Goal: Navigation & Orientation: Find specific page/section

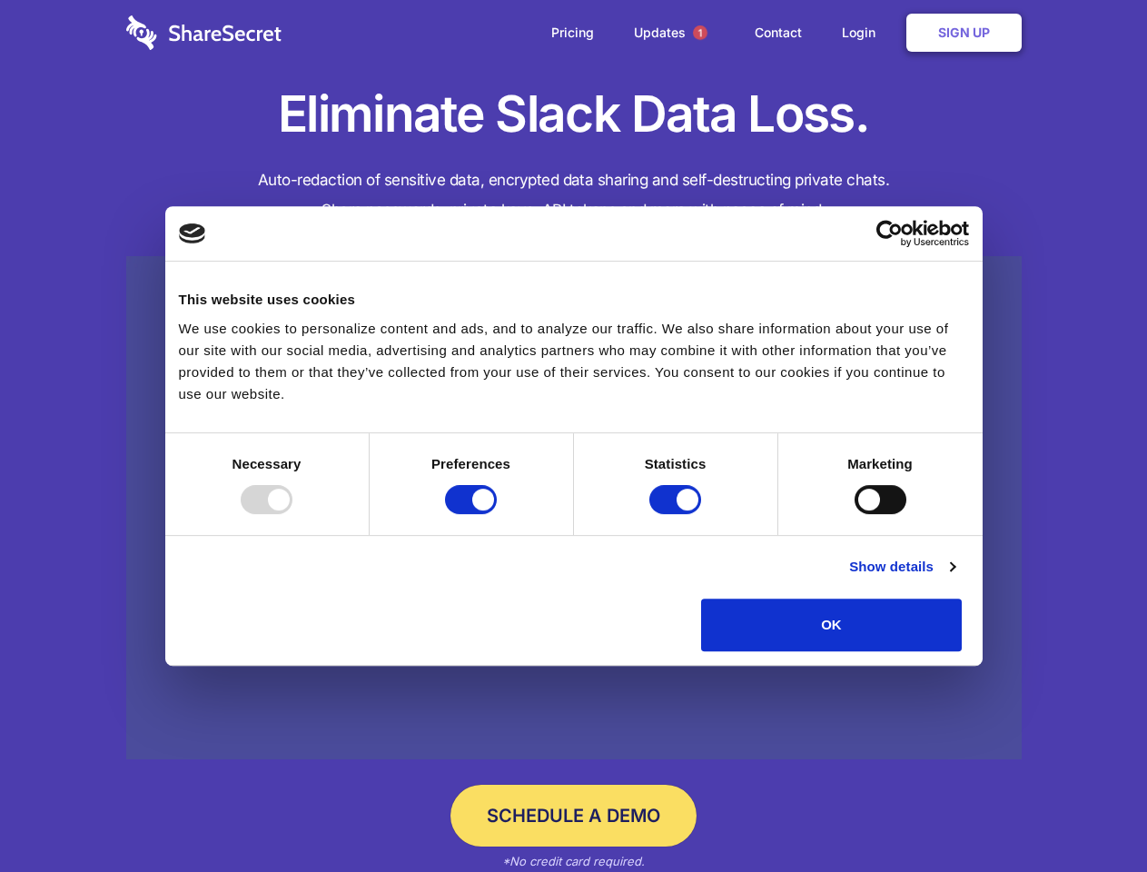
click at [292, 514] on div at bounding box center [267, 499] width 52 height 29
click at [497, 514] on input "Preferences" at bounding box center [471, 499] width 52 height 29
checkbox input "false"
click at [677, 514] on input "Statistics" at bounding box center [675, 499] width 52 height 29
checkbox input "false"
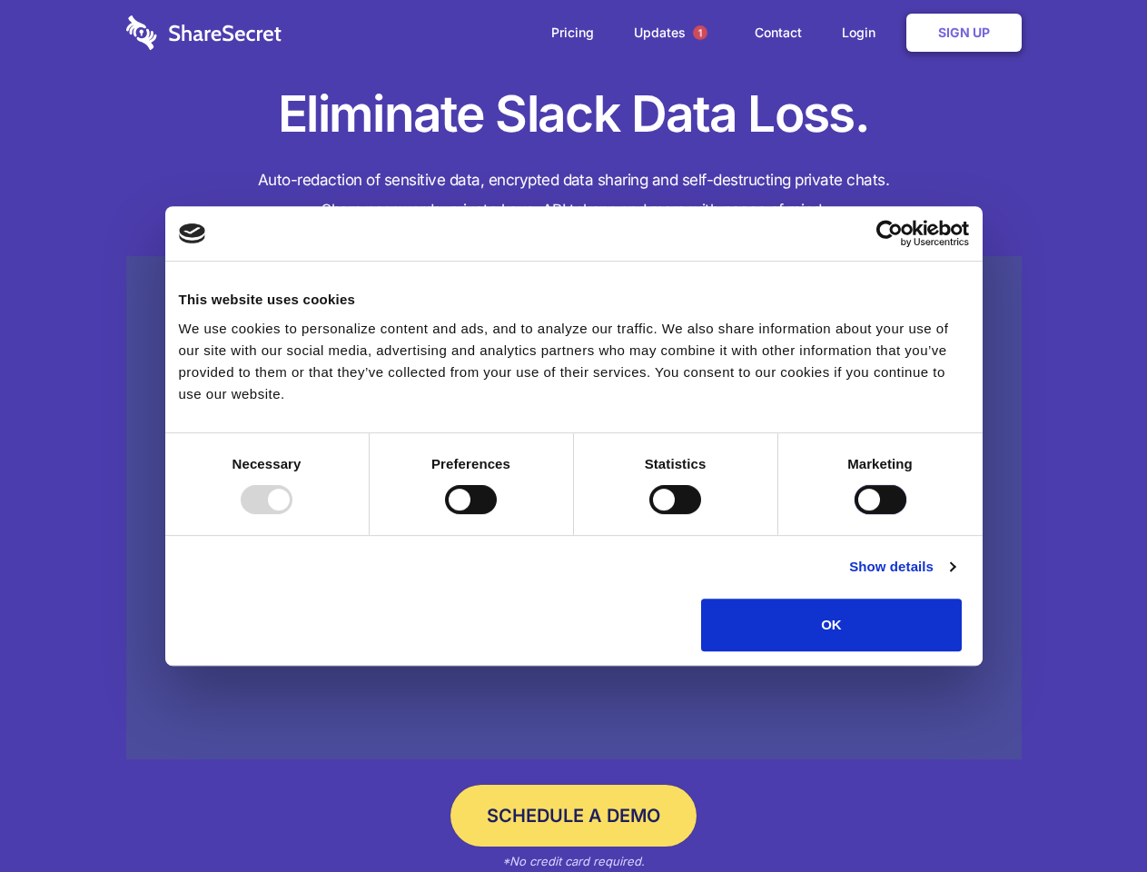
click at [855, 514] on input "Marketing" at bounding box center [881, 499] width 52 height 29
checkbox input "true"
click at [954, 578] on link "Show details" at bounding box center [901, 567] width 105 height 22
click at [0, 0] on li "Necessary 7 Necessary cookies help make a website usable by enabling basic func…" at bounding box center [0, 0] width 0 height 0
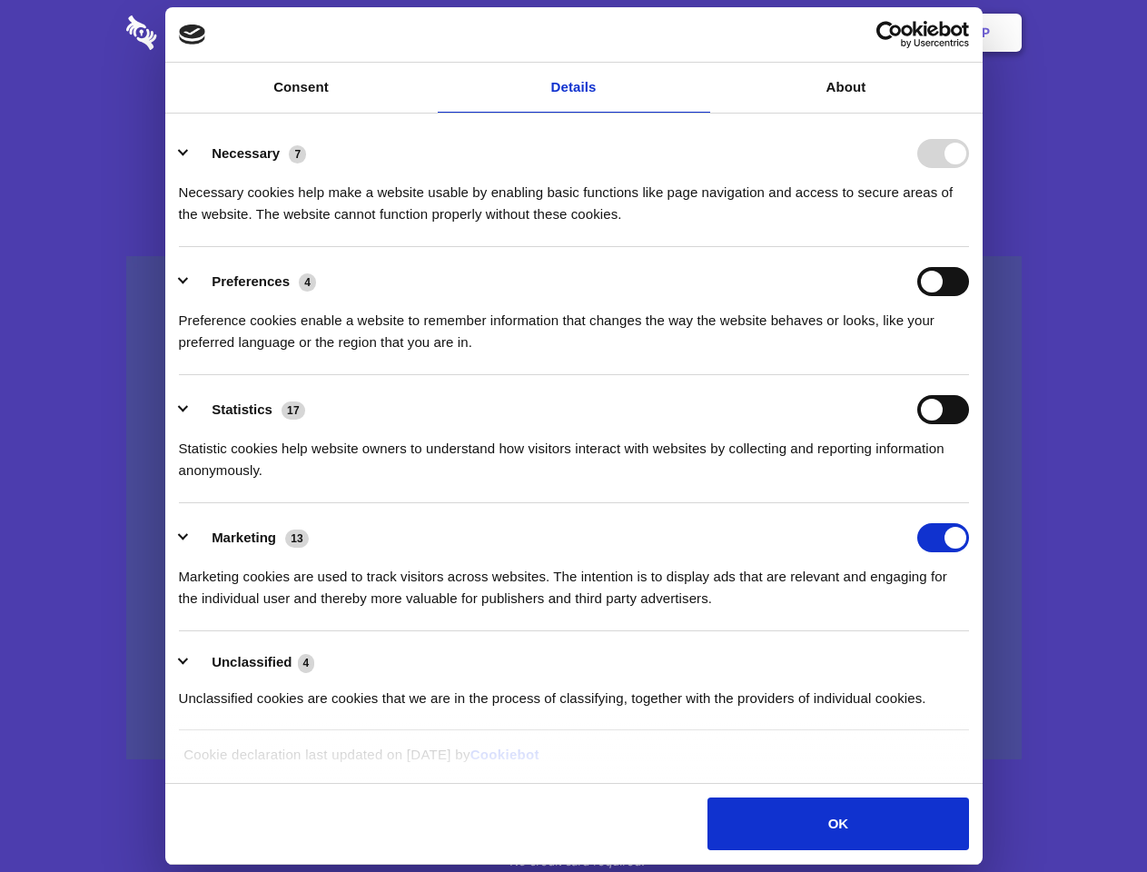
click at [699, 33] on span "1" at bounding box center [700, 32] width 15 height 15
